Goal: Find specific page/section

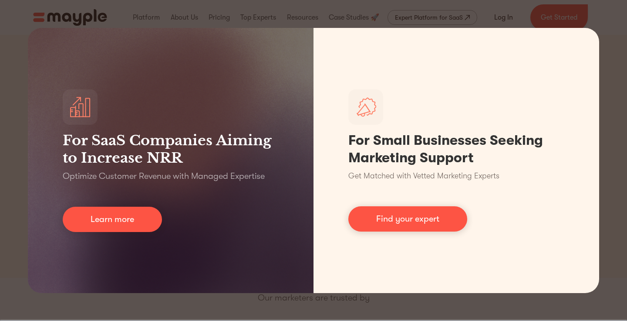
click at [14, 31] on div "For SaaS Companies Aiming to Increase NRR Optimize Customer Revenue with Manage…" at bounding box center [313, 160] width 627 height 321
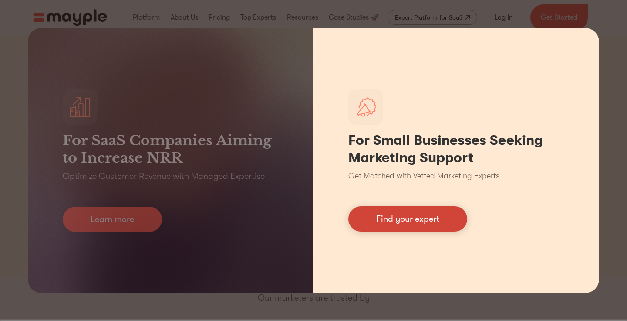
click at [426, 222] on link "Find your expert" at bounding box center [407, 218] width 119 height 25
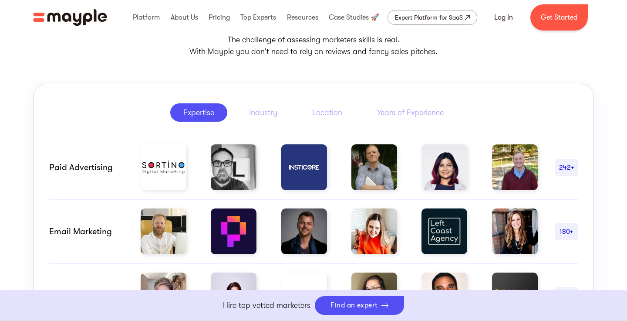
scroll to position [405, 0]
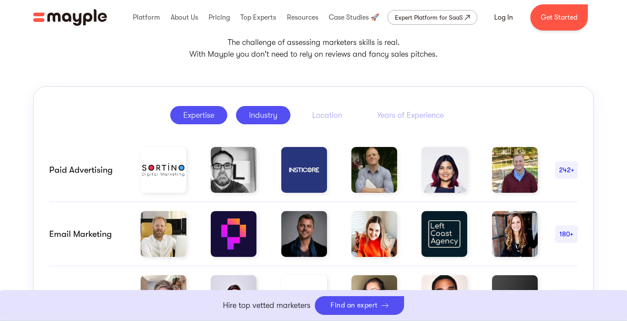
click at [265, 113] on div "Industry" at bounding box center [263, 115] width 28 height 10
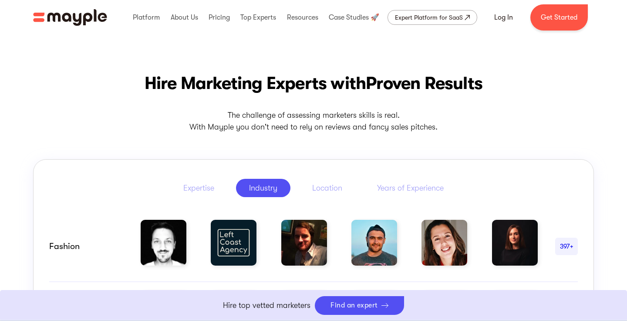
scroll to position [340, 0]
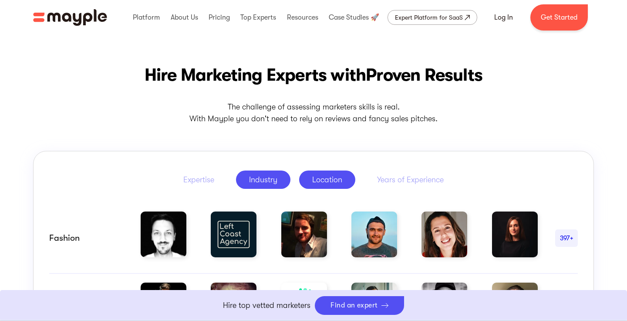
click at [326, 173] on link "Location" at bounding box center [327, 179] width 56 height 18
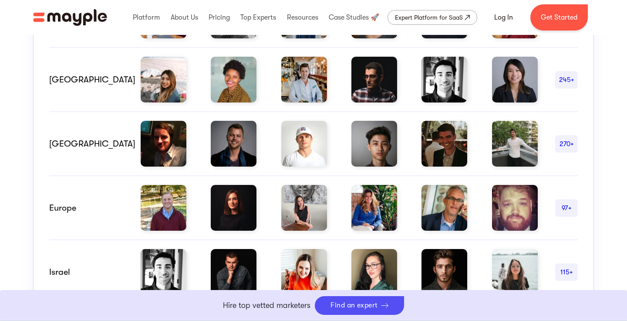
scroll to position [643, 0]
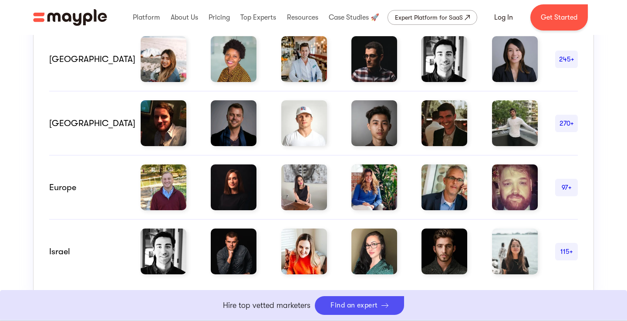
click at [67, 188] on div "Europe" at bounding box center [86, 187] width 74 height 10
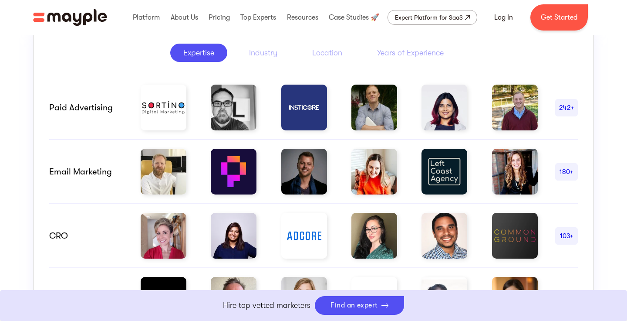
scroll to position [327, 0]
